Goal: Navigation & Orientation: Find specific page/section

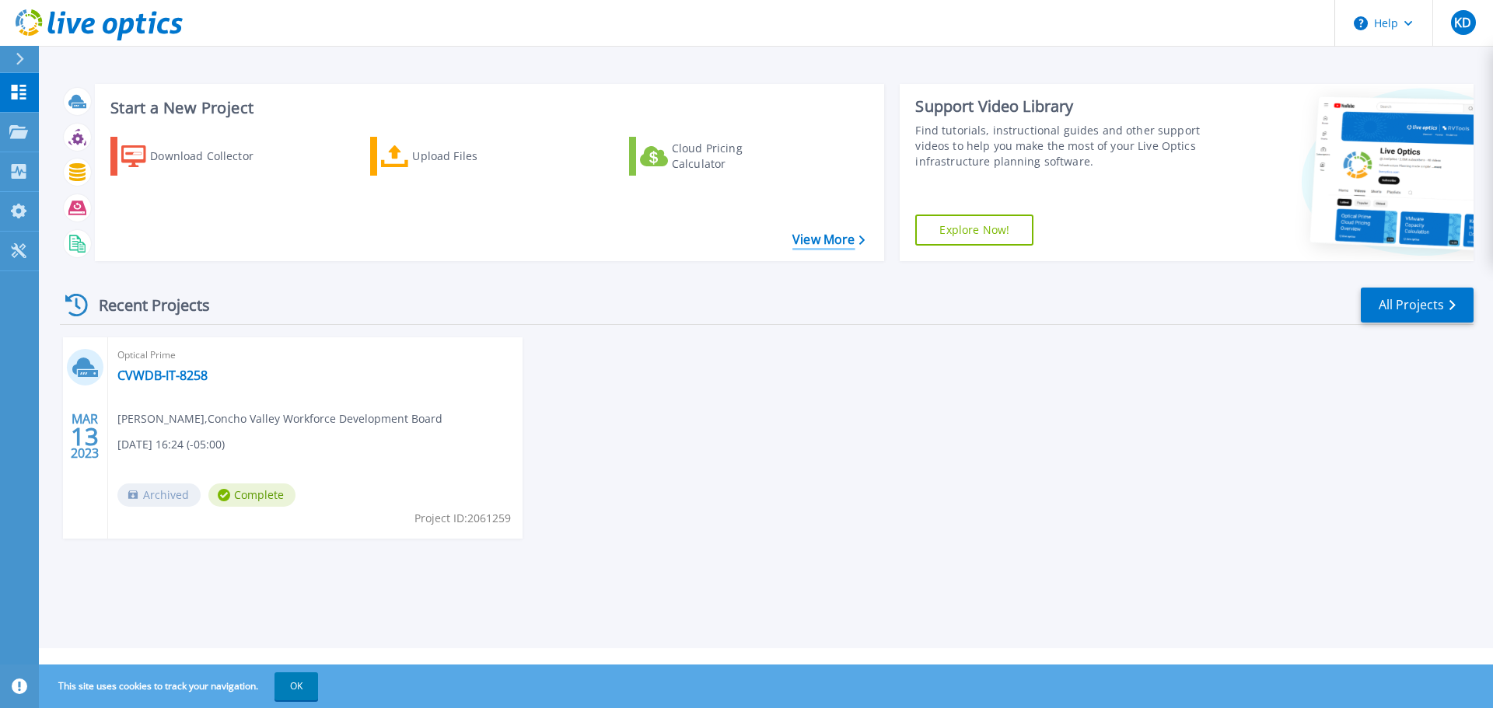
click at [833, 238] on link "View More" at bounding box center [828, 239] width 72 height 15
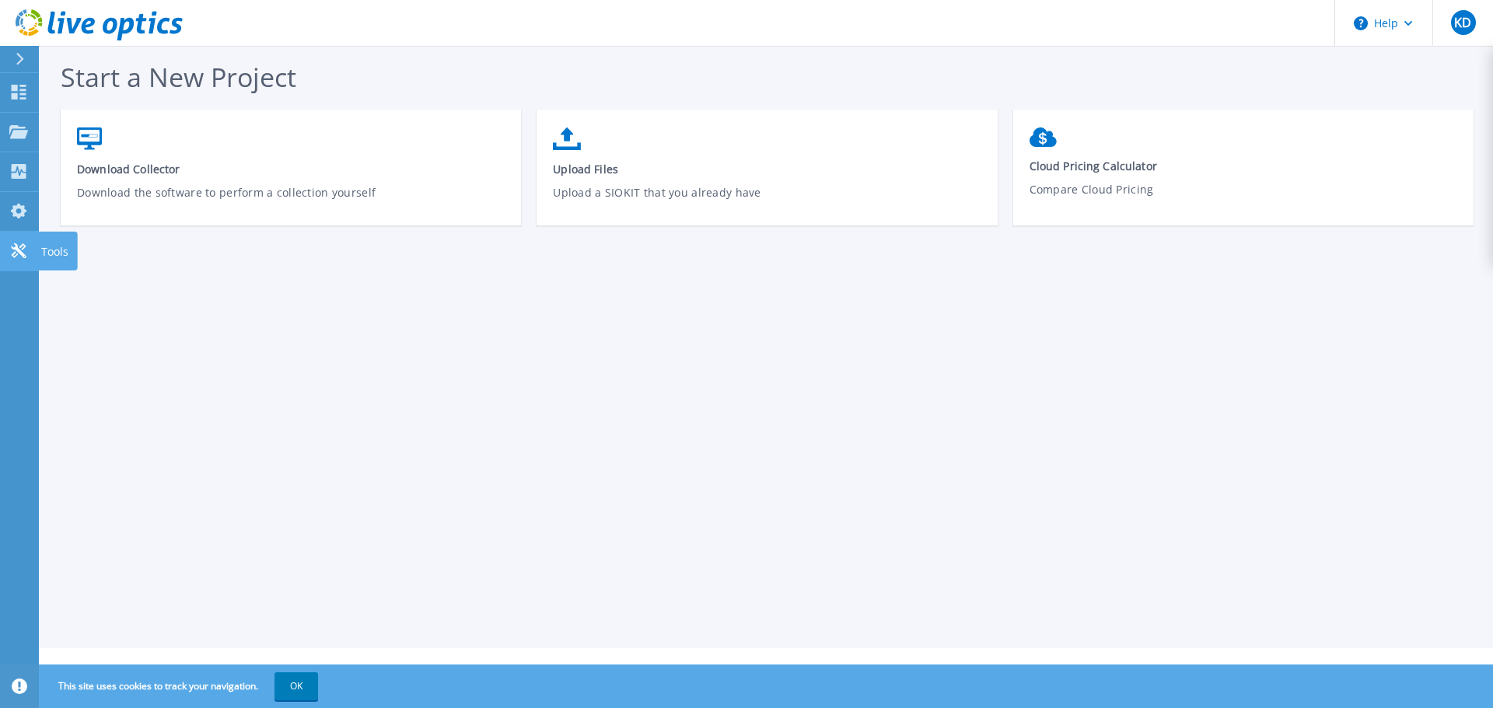
click at [24, 253] on icon at bounding box center [18, 250] width 19 height 15
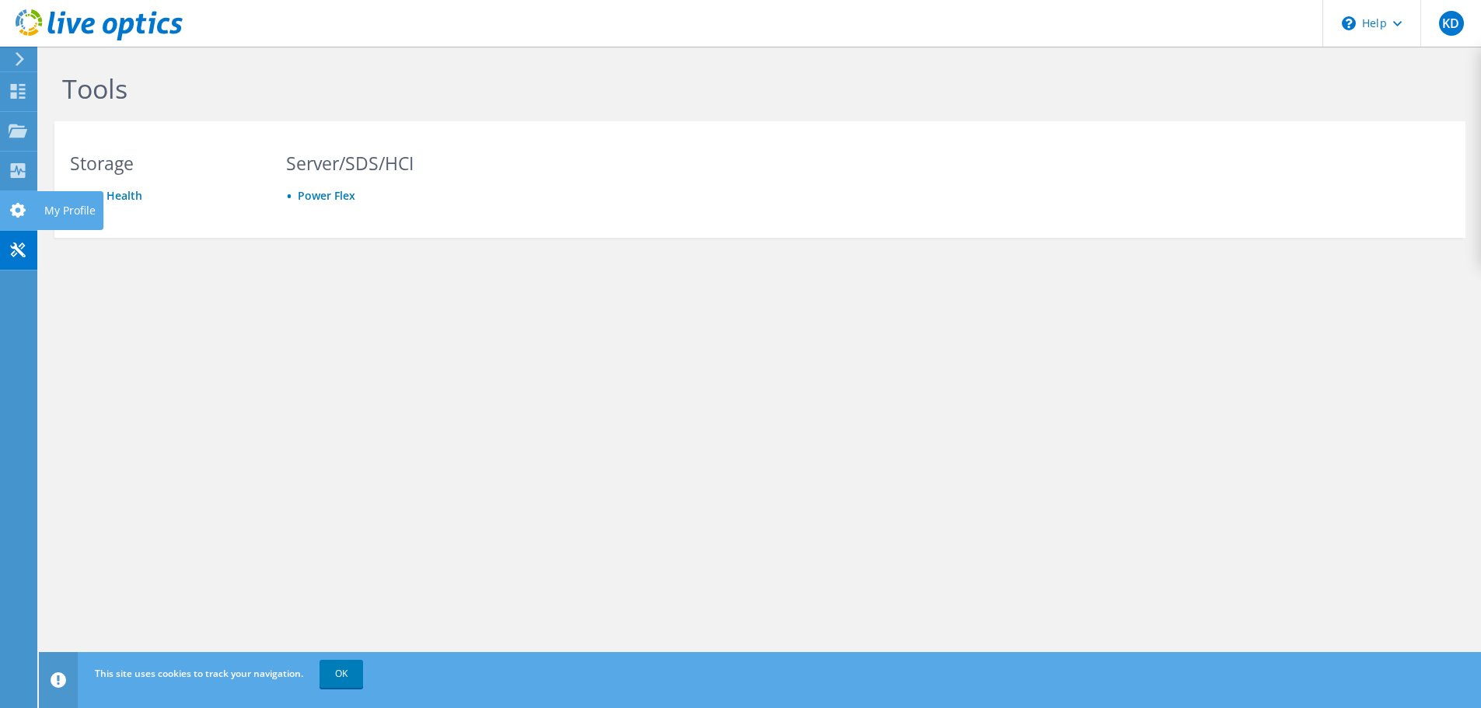
click at [12, 210] on use at bounding box center [18, 210] width 16 height 15
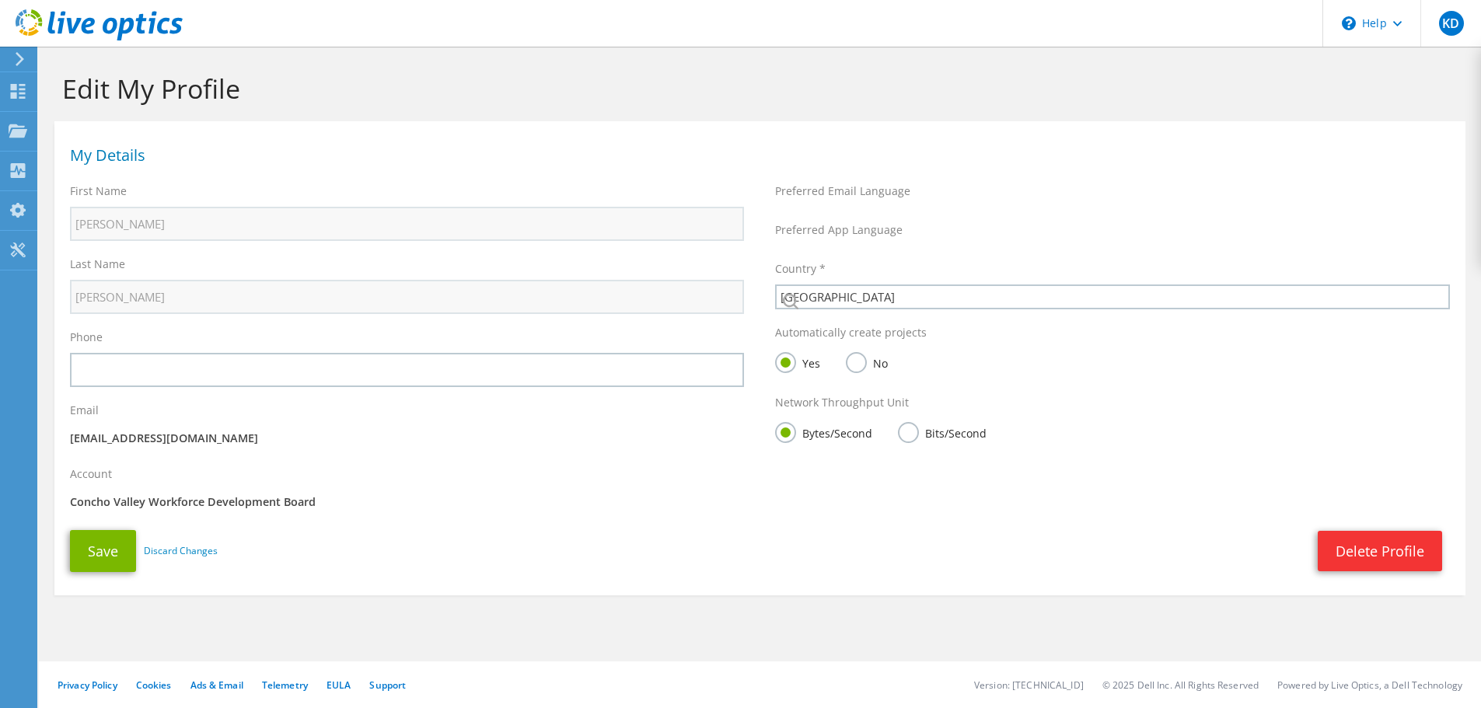
select select "224"
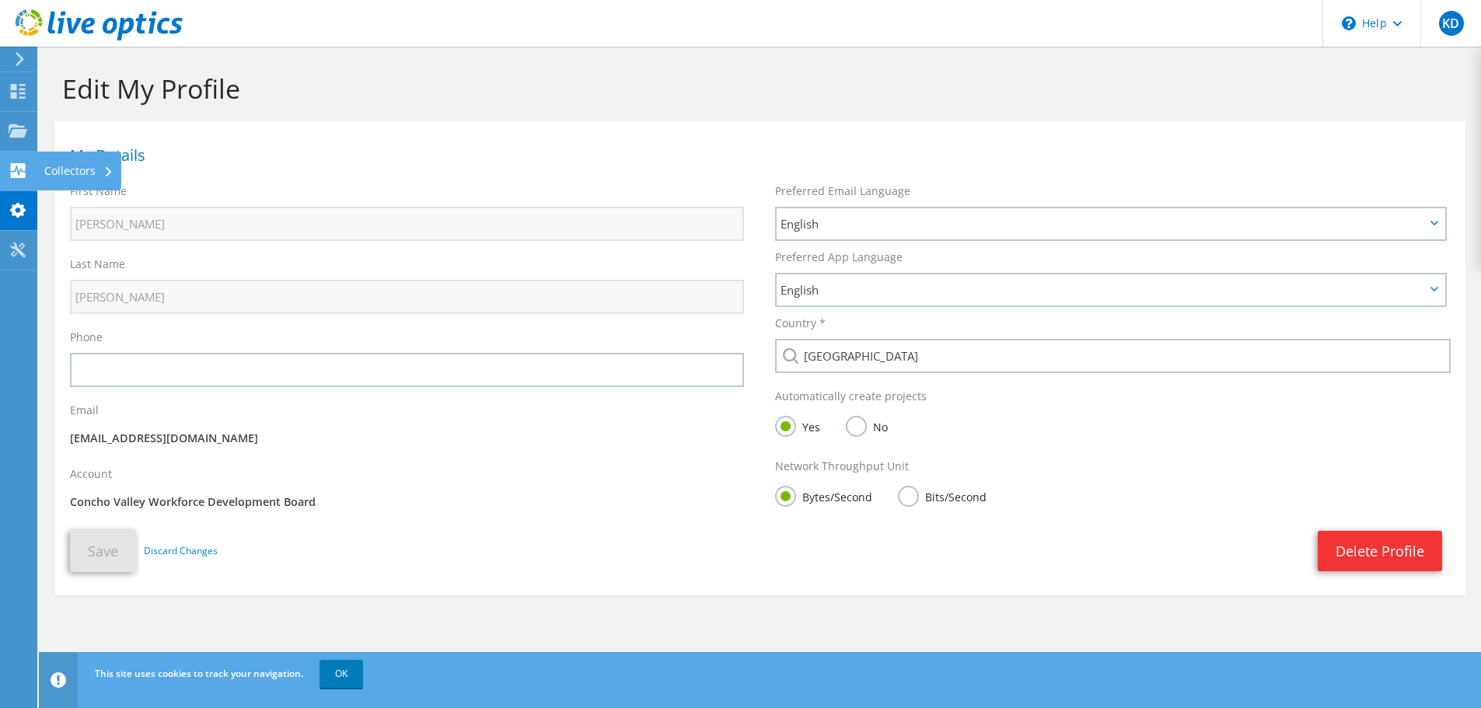
click at [75, 173] on div "Collectors" at bounding box center [79, 171] width 85 height 39
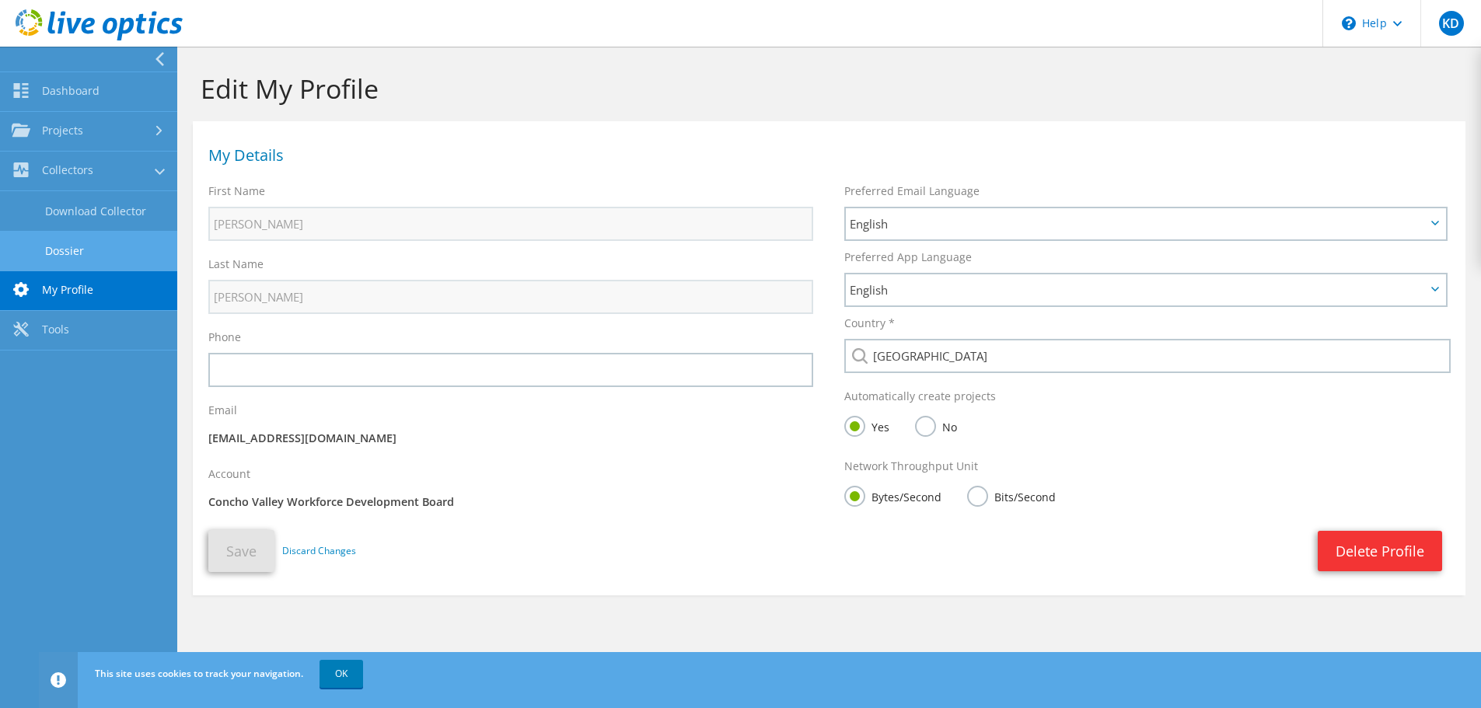
click at [82, 255] on link "Dossier" at bounding box center [88, 251] width 177 height 40
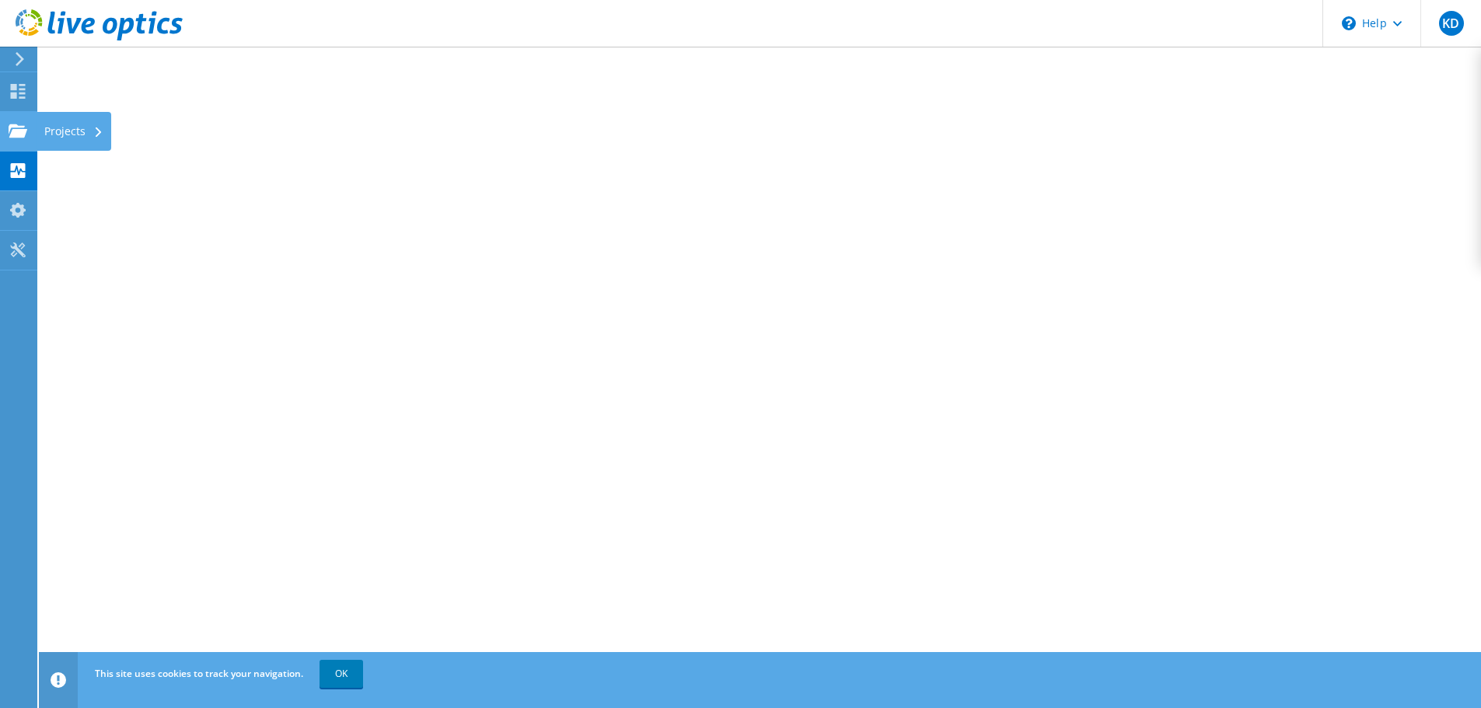
click at [54, 132] on div "Projects" at bounding box center [74, 131] width 75 height 39
